Goal: Information Seeking & Learning: Check status

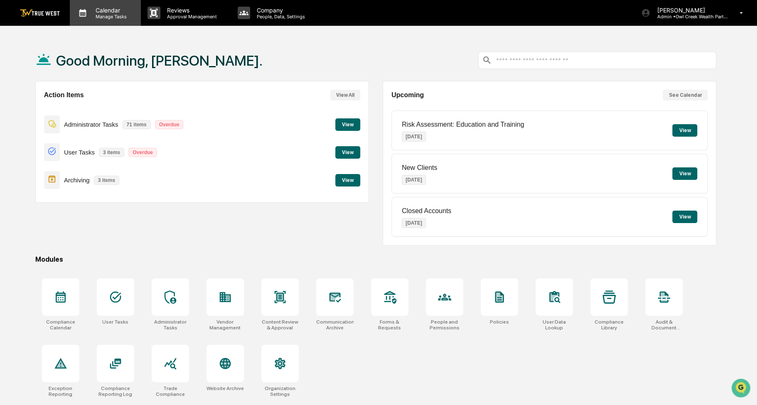
click at [101, 8] on p "Calendar" at bounding box center [110, 10] width 42 height 7
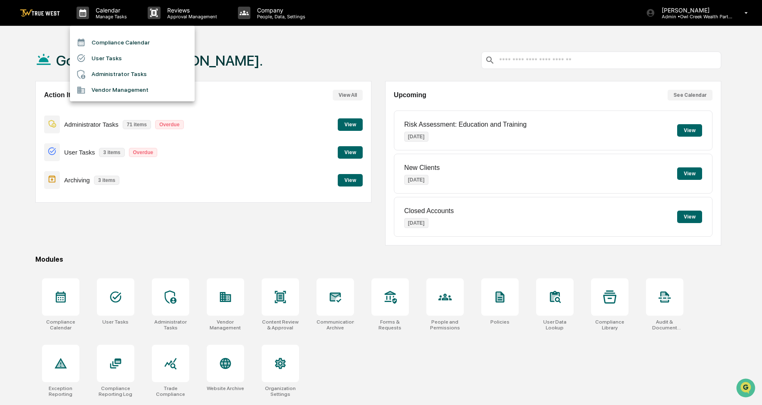
click at [120, 44] on li "Compliance Calendar" at bounding box center [132, 43] width 125 height 16
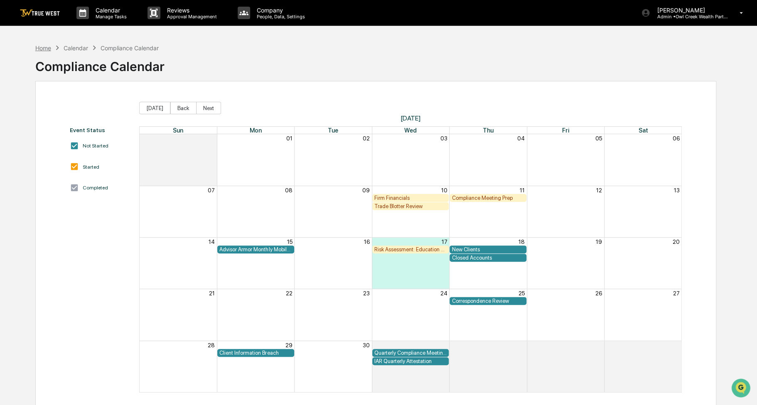
click at [48, 48] on div "Home" at bounding box center [43, 47] width 16 height 7
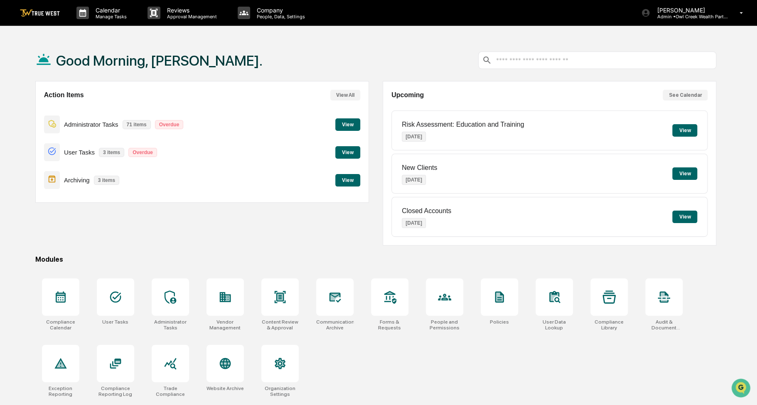
drag, startPoint x: 364, startPoint y: 63, endPoint x: 343, endPoint y: 66, distance: 21.0
click at [343, 66] on div "Good Morning, [PERSON_NAME]." at bounding box center [376, 60] width 682 height 42
drag, startPoint x: 379, startPoint y: 59, endPoint x: 371, endPoint y: 59, distance: 8.3
click at [371, 59] on div "Good Morning, [PERSON_NAME]." at bounding box center [376, 60] width 682 height 42
click at [105, 22] on div "Calendar Manage Tasks" at bounding box center [105, 13] width 71 height 26
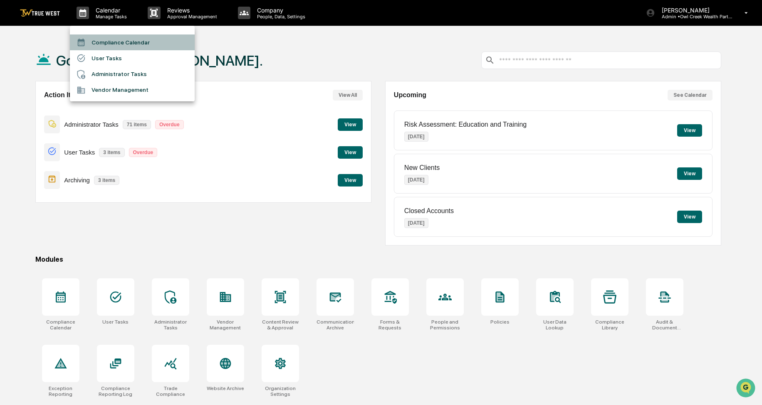
click at [108, 38] on li "Compliance Calendar" at bounding box center [132, 43] width 125 height 16
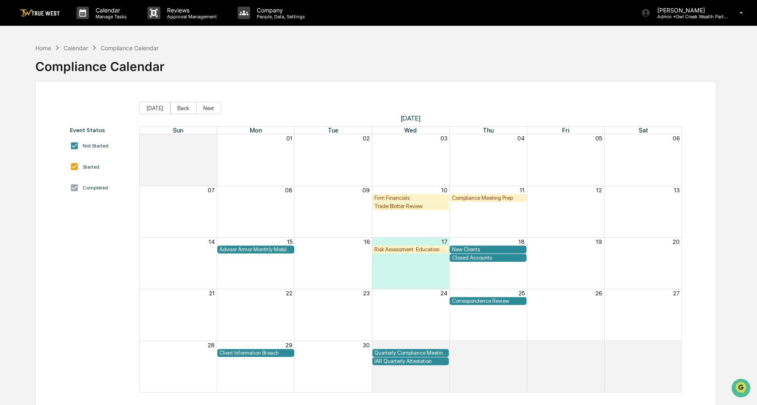
click at [345, 43] on div "Home Calendar Compliance Calendar Compliance Calendar" at bounding box center [376, 60] width 682 height 42
click at [47, 47] on div "Home" at bounding box center [43, 47] width 16 height 7
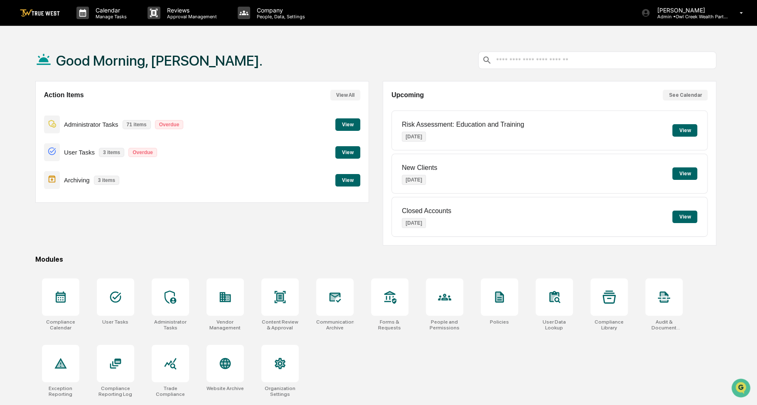
click at [340, 185] on button "View" at bounding box center [347, 180] width 25 height 12
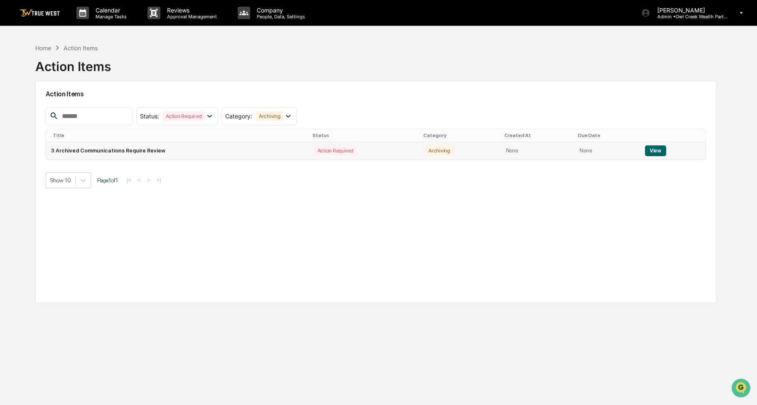
click at [647, 153] on button "View" at bounding box center [655, 150] width 21 height 11
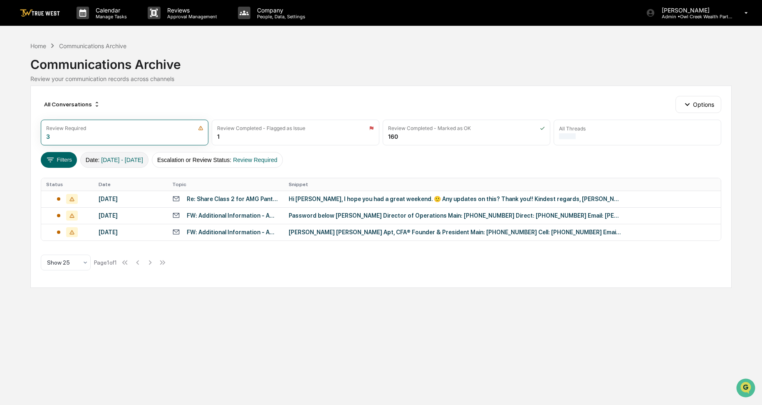
click at [143, 163] on span "[DATE] - [DATE]" at bounding box center [122, 160] width 42 height 7
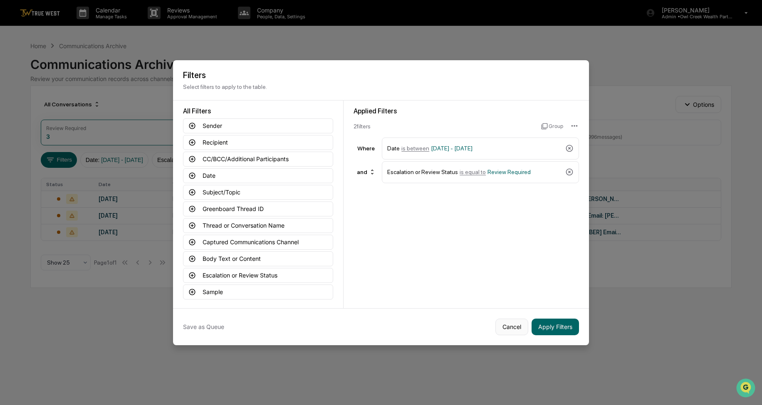
click at [521, 329] on button "Cancel" at bounding box center [511, 327] width 33 height 17
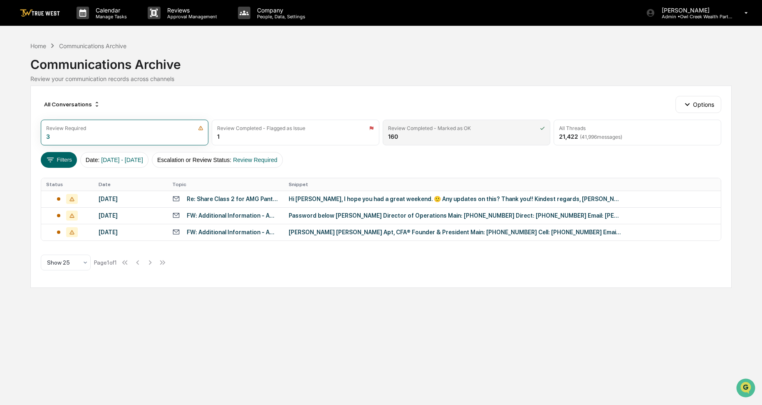
click at [436, 141] on div "Review Completed - Marked as OK 160" at bounding box center [466, 133] width 168 height 26
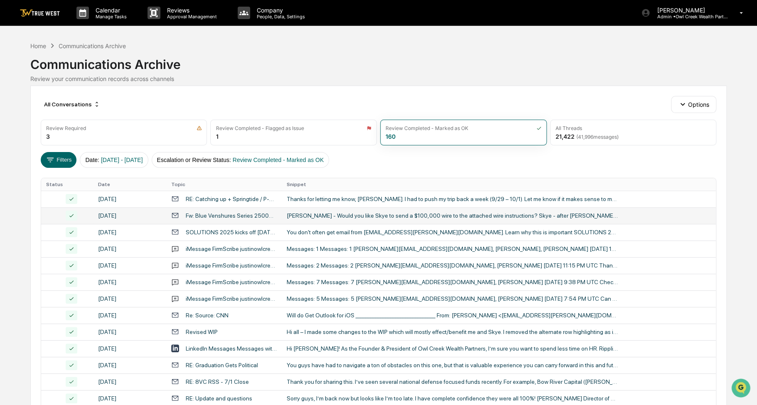
click at [222, 216] on div "Fw: Blue Venshures Series 25004 - Invenshure" at bounding box center [231, 215] width 91 height 7
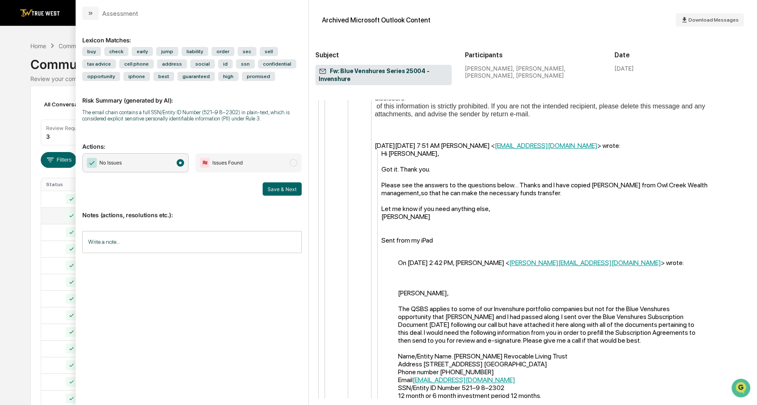
scroll to position [2228, 0]
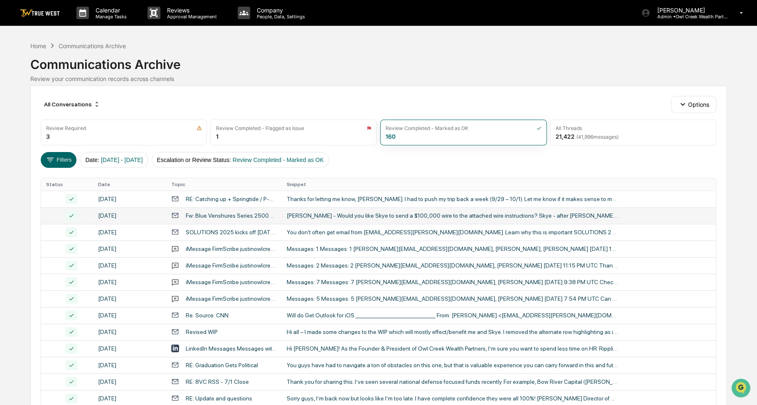
click at [30, 154] on div "All Conversations Options Review Required 3 Review Completed - Flagged as Issue…" at bounding box center [378, 370] width 697 height 568
click at [201, 232] on div "SOLUTIONS 2025 kicks off [DATE]. Get started [DATE]!" at bounding box center [231, 232] width 91 height 7
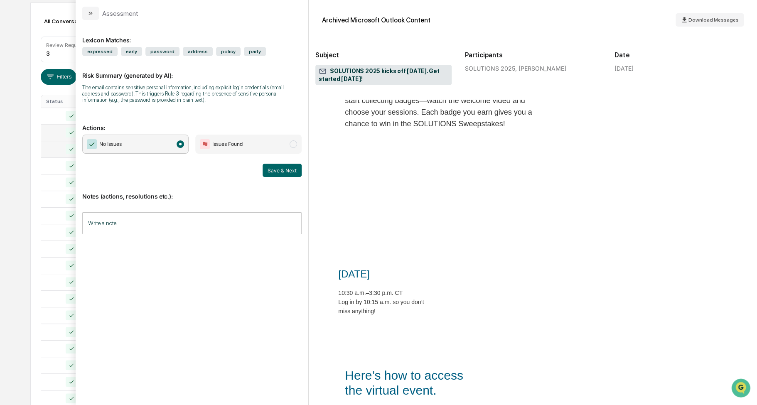
scroll to position [333, 0]
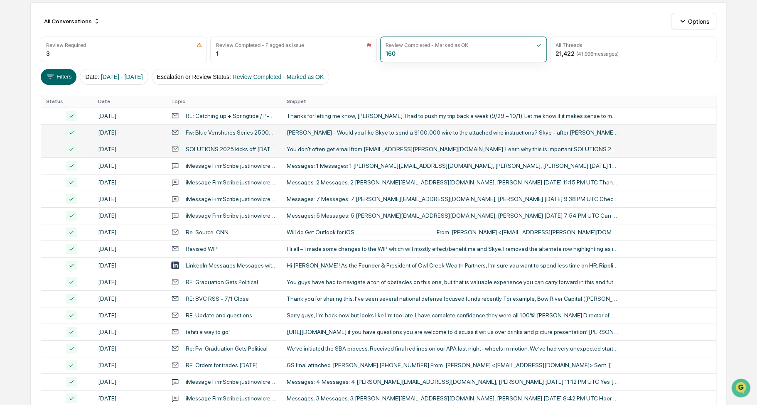
click at [27, 149] on div "Calendar Manage Tasks Reviews Approval Management Company People, Data, Setting…" at bounding box center [378, 244] width 757 height 654
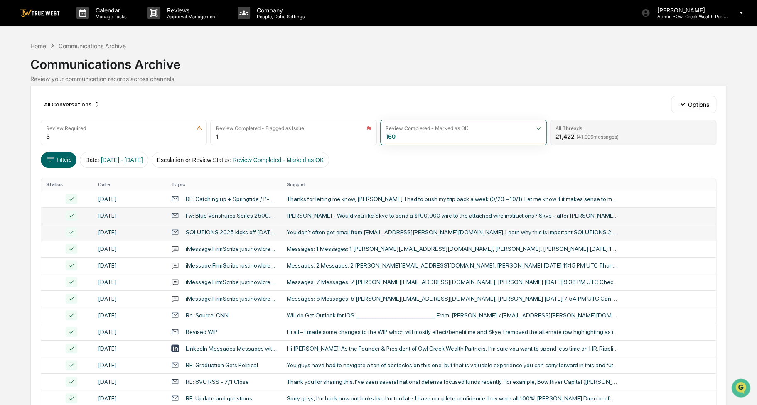
click at [566, 133] on div "21,422 ( 41,996 messages)" at bounding box center [587, 136] width 63 height 7
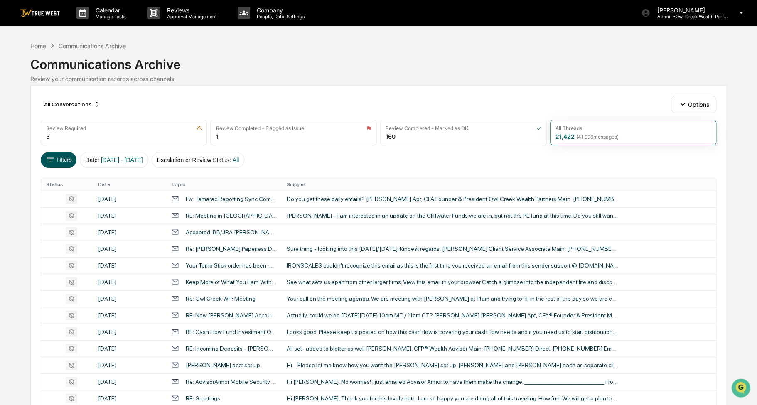
click at [61, 164] on button "Filters" at bounding box center [59, 160] width 36 height 16
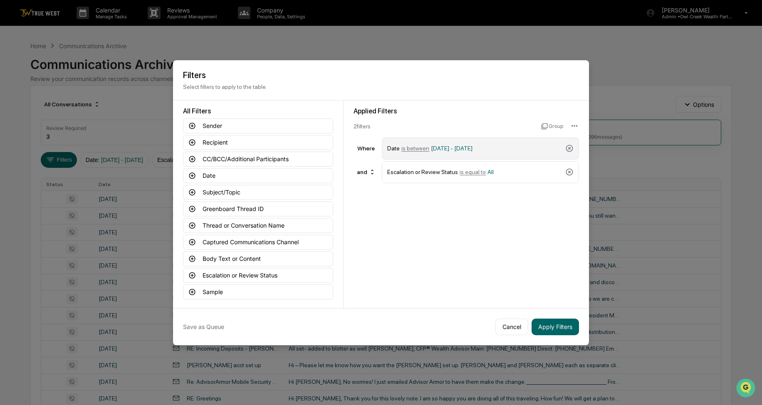
click at [525, 151] on div "Date is between [DATE] - [DATE]" at bounding box center [474, 148] width 175 height 15
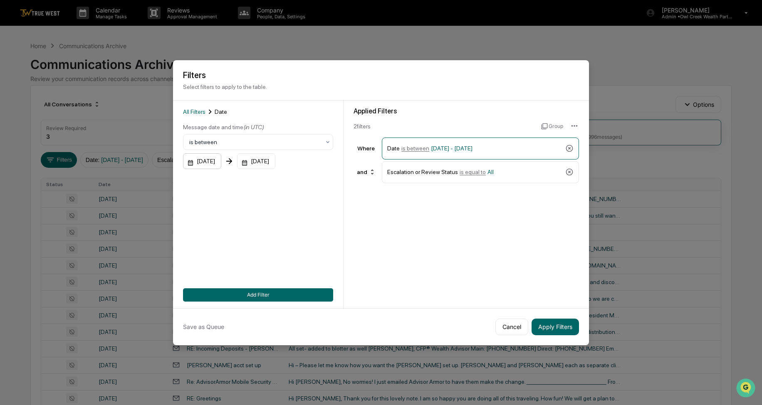
click at [221, 164] on div "[DATE]" at bounding box center [202, 161] width 38 height 16
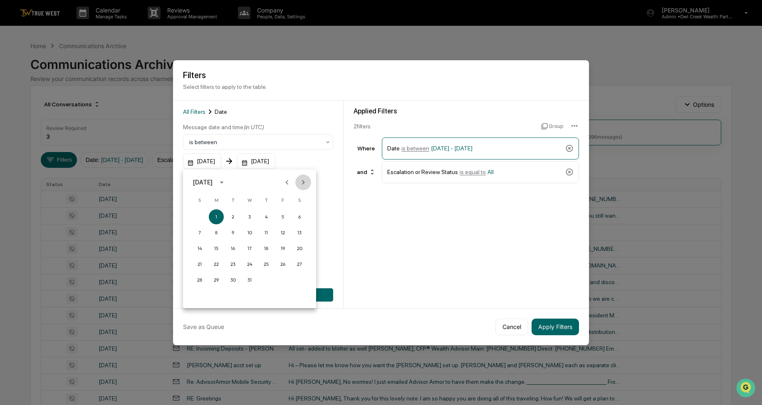
click at [300, 182] on icon "Next month" at bounding box center [302, 182] width 9 height 9
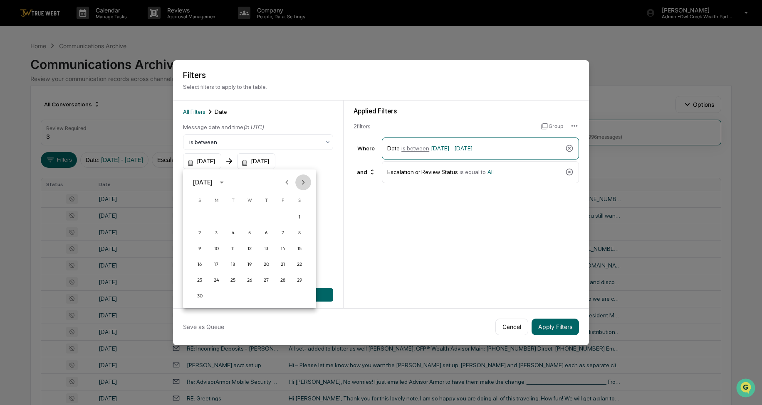
click at [300, 182] on icon "Next month" at bounding box center [302, 182] width 9 height 9
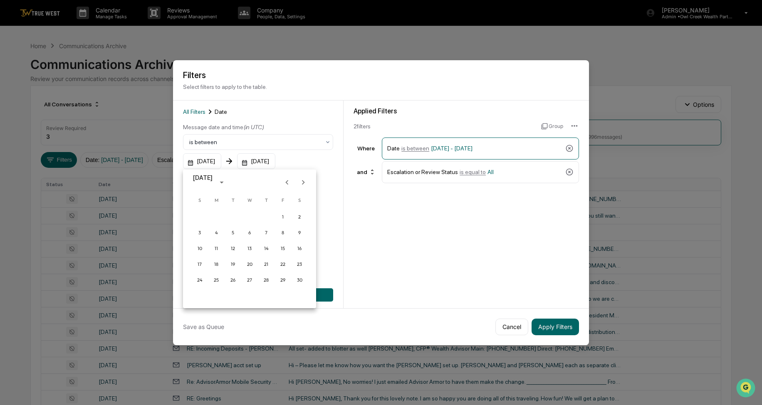
click at [300, 182] on icon "Next month" at bounding box center [302, 182] width 9 height 9
click at [299, 183] on icon "Next month" at bounding box center [302, 182] width 9 height 9
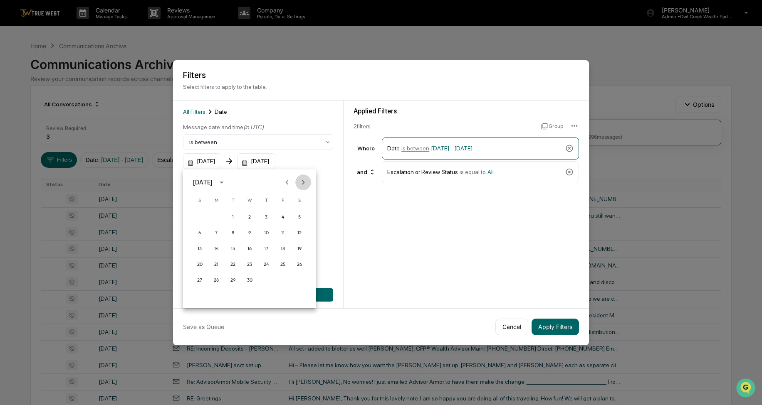
click at [299, 184] on icon "Next month" at bounding box center [302, 182] width 9 height 9
click at [283, 219] on button "1" at bounding box center [282, 217] width 15 height 15
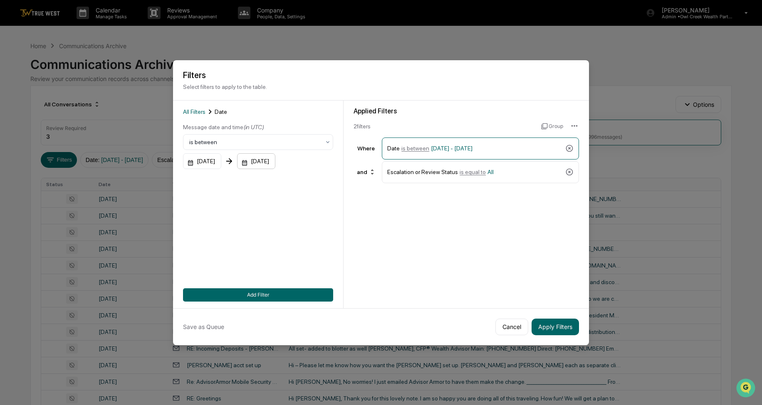
click at [275, 163] on div "[DATE]" at bounding box center [256, 161] width 38 height 16
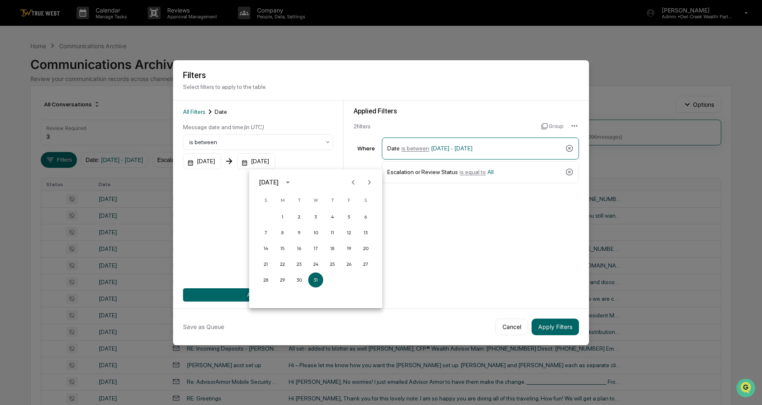
click at [353, 182] on icon "Previous month" at bounding box center [353, 182] width 3 height 5
click at [349, 186] on icon "Previous month" at bounding box center [352, 182] width 9 height 9
click at [259, 295] on button "31" at bounding box center [265, 296] width 15 height 15
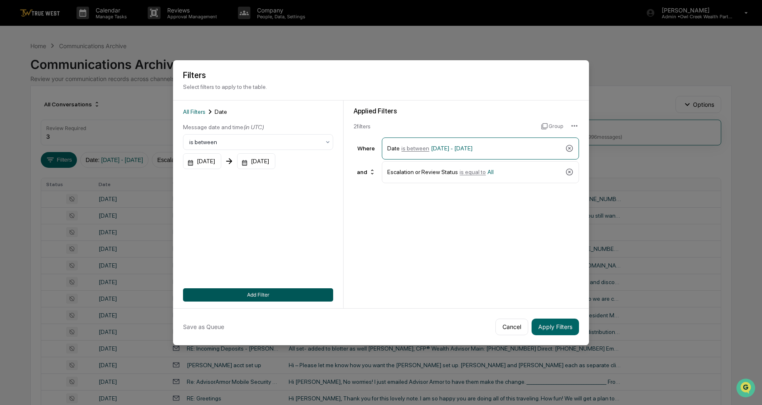
click at [320, 297] on button "Add Filter" at bounding box center [258, 295] width 150 height 13
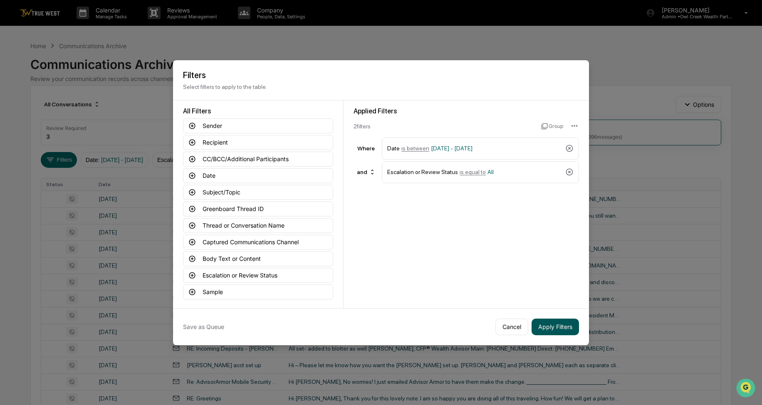
click at [567, 325] on button "Apply Filters" at bounding box center [554, 327] width 47 height 17
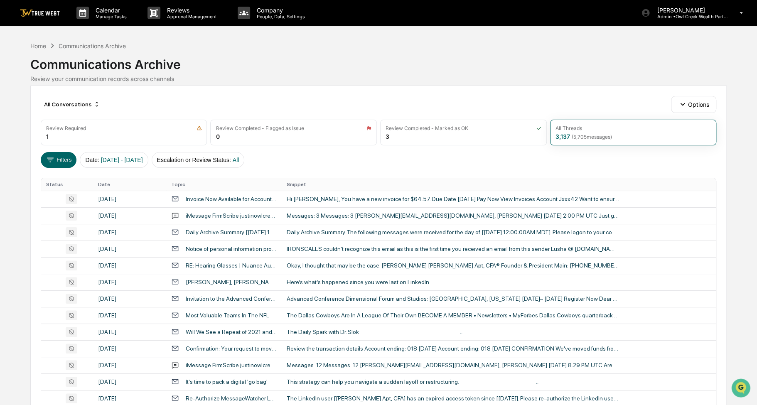
drag, startPoint x: 393, startPoint y: 168, endPoint x: 376, endPoint y: 168, distance: 17.0
click at [376, 168] on div "All Conversations Options Review Required 1 Review Completed - Flagged as Issue…" at bounding box center [378, 370] width 697 height 568
drag, startPoint x: 473, startPoint y: 63, endPoint x: 457, endPoint y: 67, distance: 17.2
drag, startPoint x: 457, startPoint y: 67, endPoint x: 406, endPoint y: 65, distance: 50.8
click at [406, 65] on div "Communications Archive" at bounding box center [378, 61] width 697 height 22
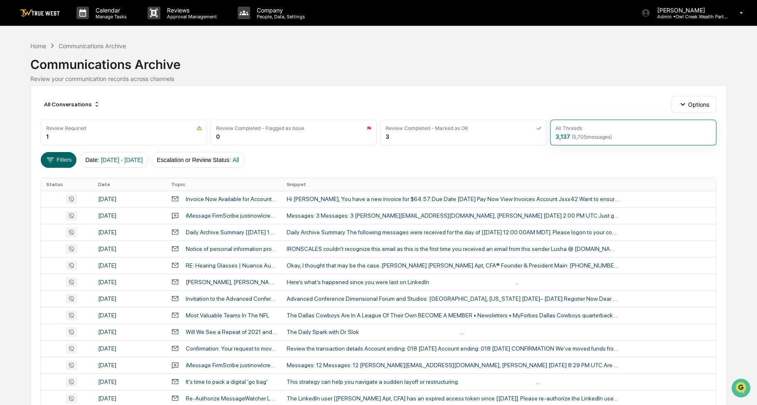
click at [365, 47] on div "Home Communications Archive Communications Archive Review your communication re…" at bounding box center [378, 61] width 697 height 41
